Goal: Transaction & Acquisition: Purchase product/service

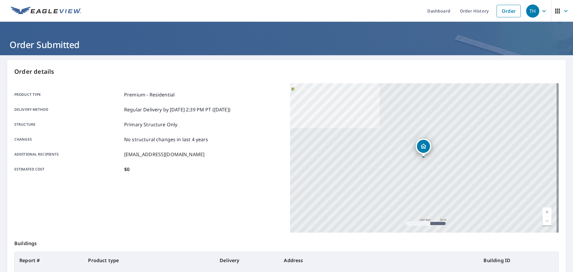
drag, startPoint x: 0, startPoint y: 0, endPoint x: 476, endPoint y: 16, distance: 476.5
click at [497, 11] on link "Order" at bounding box center [509, 11] width 24 height 13
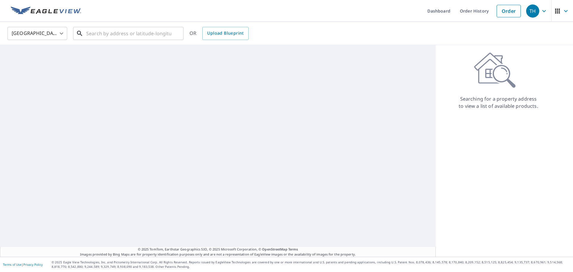
click at [152, 35] on input "text" at bounding box center [128, 33] width 85 height 17
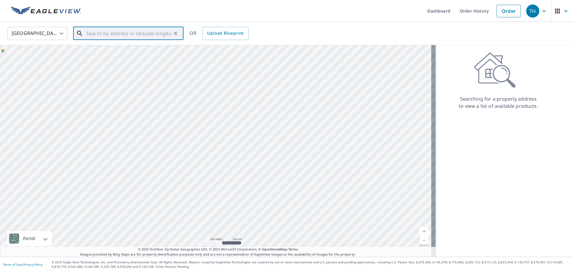
paste input "[STREET_ADDRESS]"
click at [129, 57] on p "[GEOGRAPHIC_DATA]" at bounding box center [132, 57] width 94 height 6
type input "[STREET_ADDRESS]"
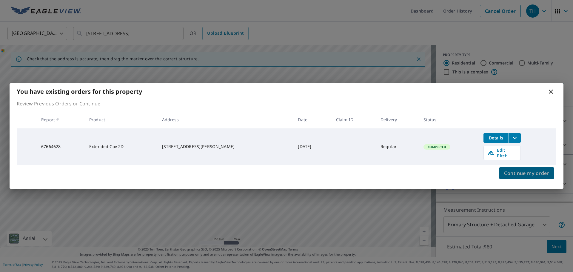
click at [511, 169] on span "Continue my order" at bounding box center [526, 173] width 45 height 8
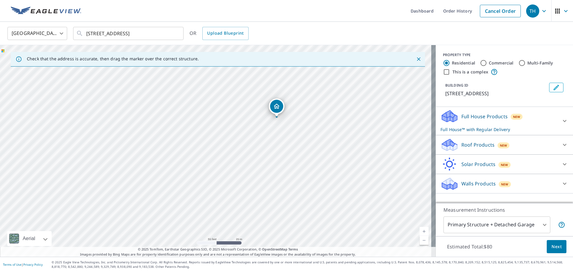
drag, startPoint x: 202, startPoint y: 112, endPoint x: 275, endPoint y: 107, distance: 73.4
click at [473, 146] on p "Roof Products" at bounding box center [477, 144] width 33 height 7
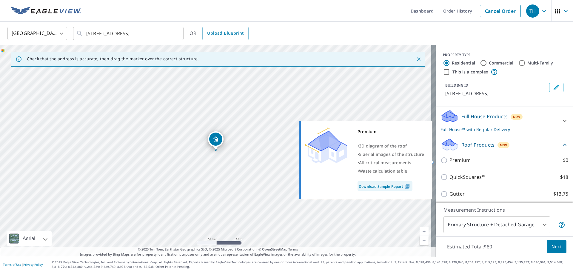
click at [463, 160] on p "Premium" at bounding box center [459, 159] width 21 height 7
click at [449, 160] on input "Premium $0" at bounding box center [444, 160] width 9 height 7
checkbox input "true"
checkbox input "false"
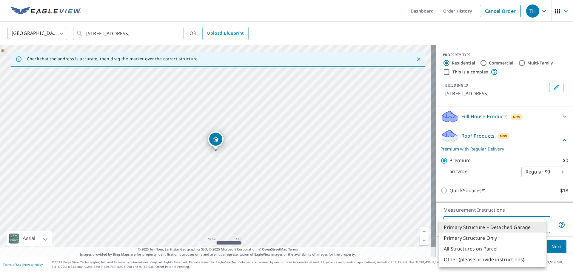
click at [493, 229] on body "TH TH Dashboard Order History Cancel Order TH [GEOGRAPHIC_DATA] [GEOGRAPHIC_DAT…" at bounding box center [286, 136] width 573 height 272
click at [472, 258] on li "Other (please provide instructions)" at bounding box center [492, 259] width 107 height 11
type input "5"
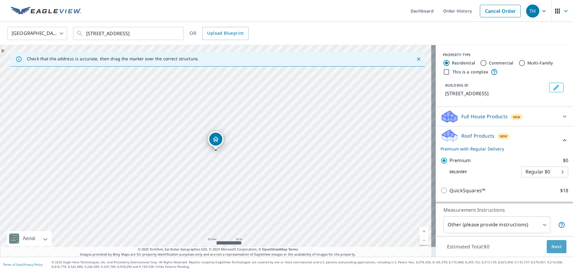
click at [551, 246] on span "Next" at bounding box center [556, 246] width 10 height 7
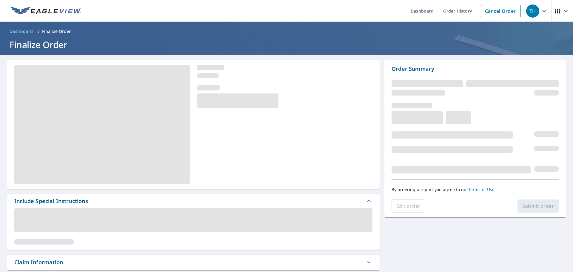
scroll to position [90, 0]
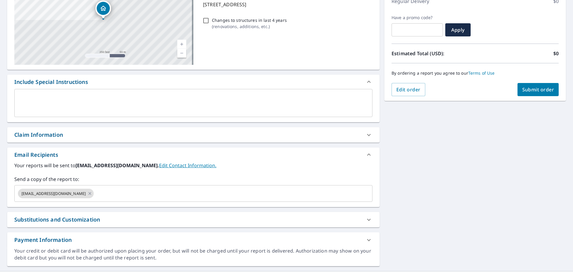
click at [58, 103] on textarea at bounding box center [194, 103] width 350 height 17
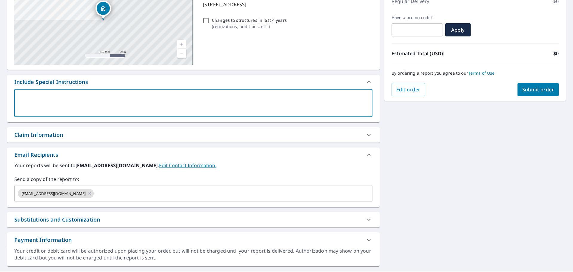
type textarea "s"
type textarea "x"
type textarea "se"
type textarea "x"
type textarea "sev"
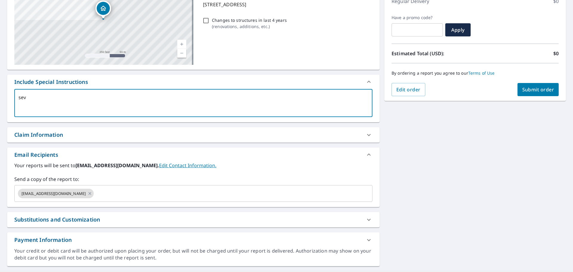
type textarea "x"
type textarea "se"
type textarea "x"
type textarea "sec"
type textarea "x"
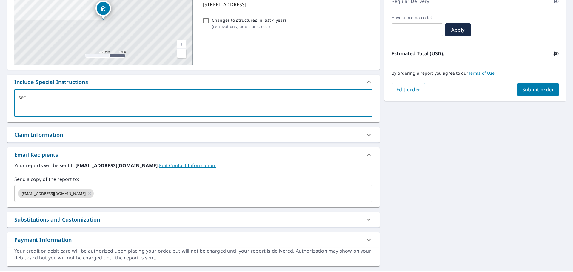
type textarea "seco"
type textarea "x"
type textarea "secon"
type textarea "x"
type textarea "second"
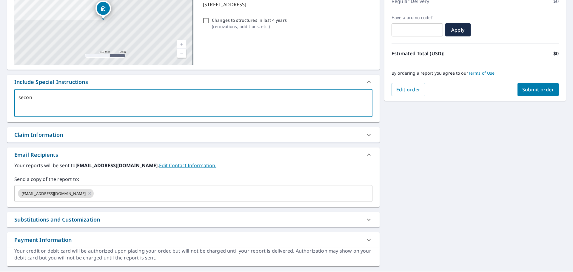
type textarea "x"
type textarea "seconda"
type textarea "x"
type textarea "secondar"
type textarea "x"
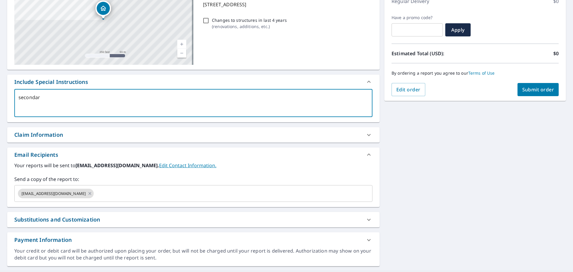
type textarea "secondary"
type textarea "x"
type textarea "secondary"
type textarea "x"
type textarea "secondary s"
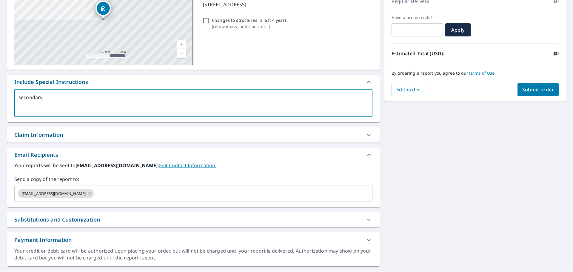
type textarea "x"
type textarea "secondary st"
type textarea "x"
type textarea "secondary str"
type textarea "x"
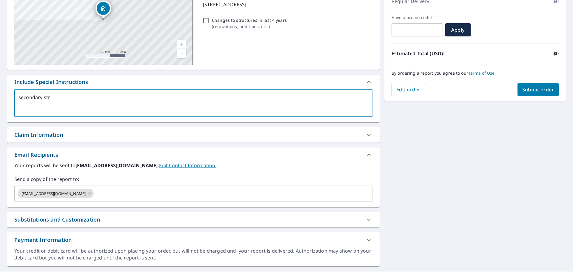
type textarea "secondary stru"
type textarea "x"
type textarea "secondary struc"
type textarea "x"
type textarea "secondary struct"
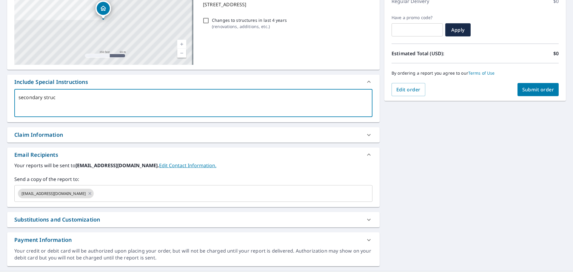
type textarea "x"
type textarea "secondary structu"
type textarea "x"
type textarea "secondary structur"
type textarea "x"
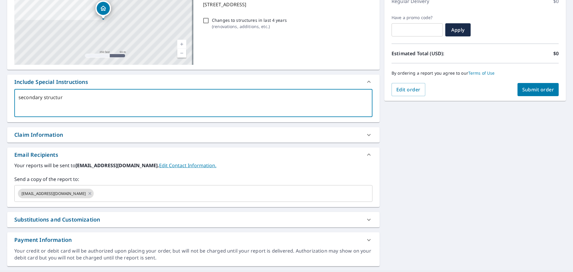
type textarea "secondary structure"
type textarea "x"
type textarea "secondary structure"
type textarea "x"
type textarea "secondary structure o"
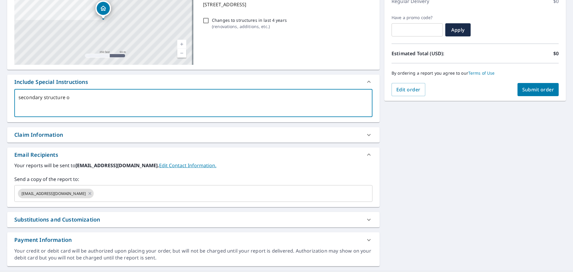
type textarea "x"
type textarea "secondary structure on"
type textarea "x"
type textarea "secondary structure onl"
type textarea "x"
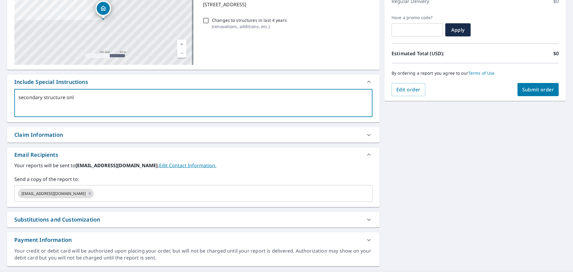
type textarea "secondary structure only"
type textarea "x"
type textarea "secondary structure only"
type textarea "x"
type textarea "secondary structure only"
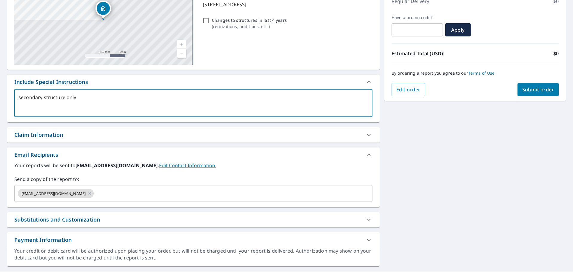
click at [541, 94] on button "Submit order" at bounding box center [537, 89] width 41 height 13
type textarea "x"
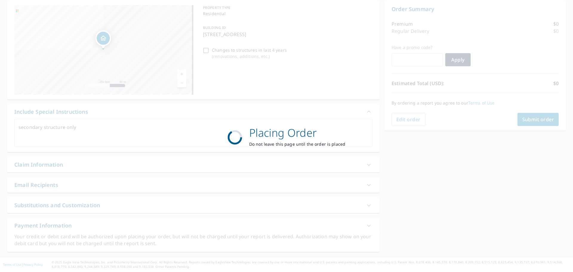
scroll to position [60, 0]
